Goal: Task Accomplishment & Management: Use online tool/utility

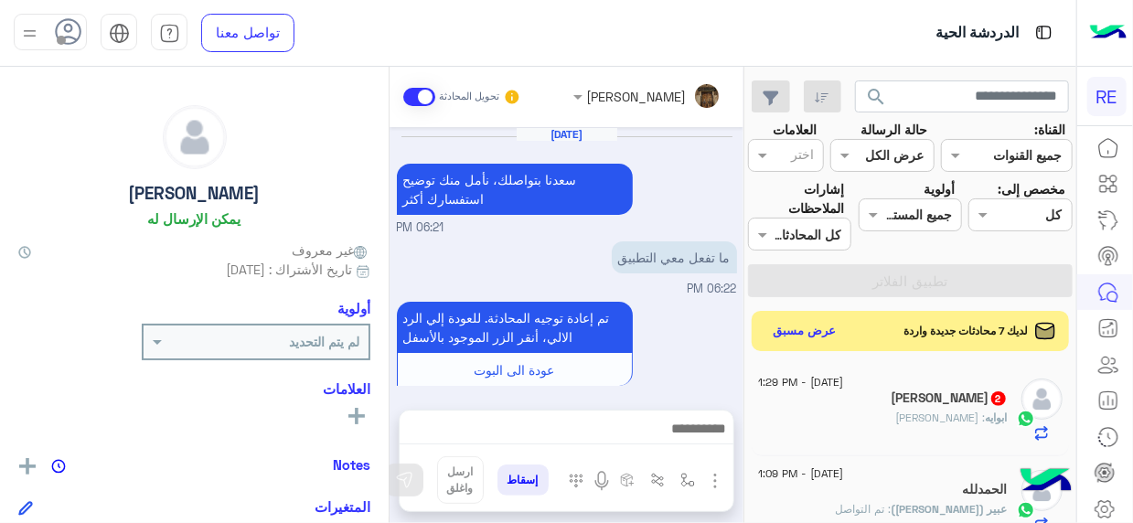
scroll to position [384, 0]
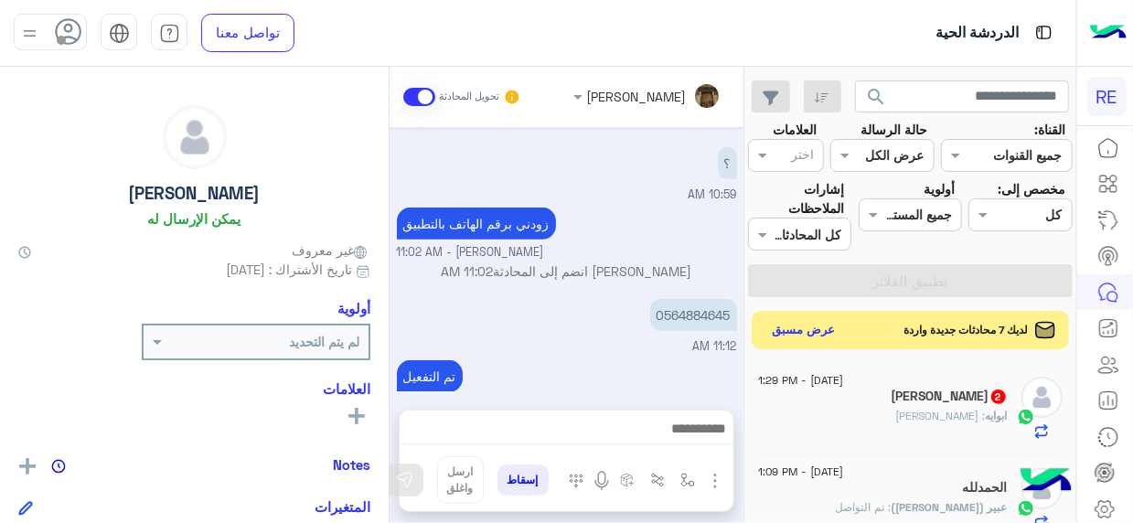
click at [790, 325] on button "عرض مسبق" at bounding box center [803, 330] width 77 height 25
